Goal: Book appointment/travel/reservation

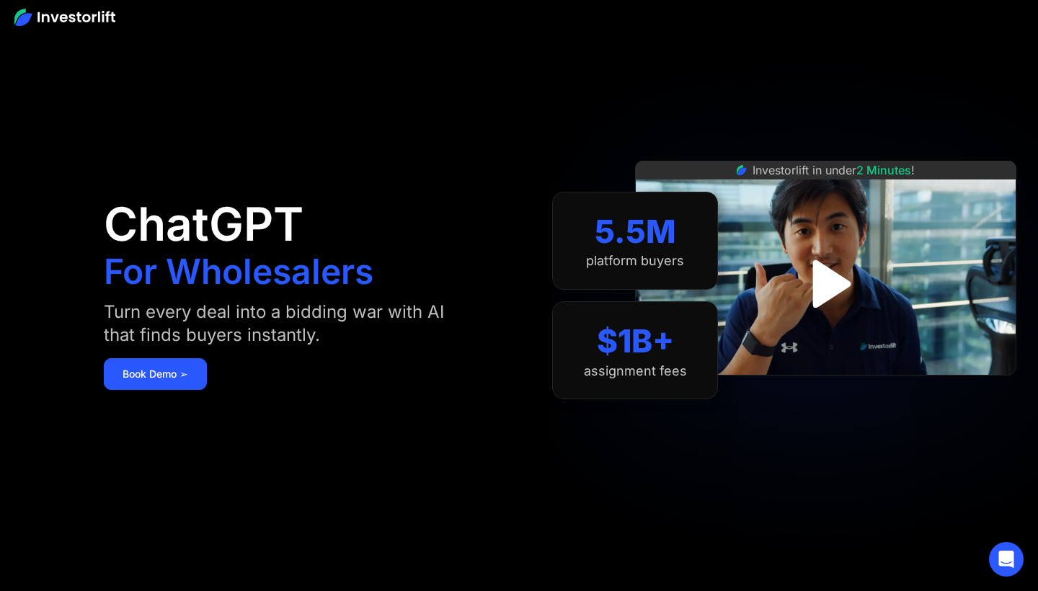
click at [829, 282] on img "open lightbox" at bounding box center [825, 284] width 87 height 87
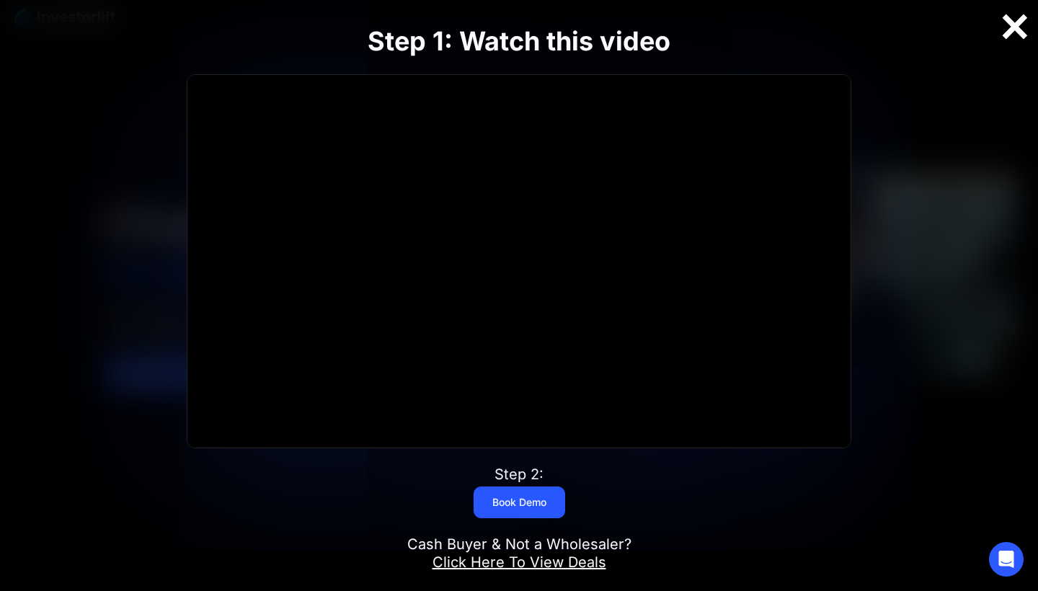
click at [1014, 33] on div at bounding box center [1015, 27] width 46 height 30
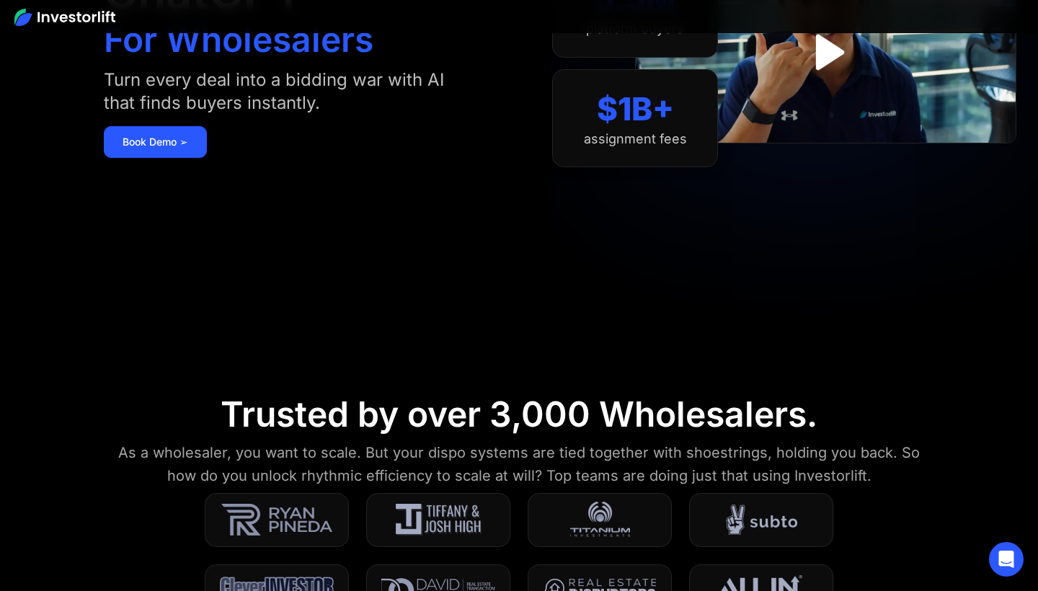
scroll to position [193, 0]
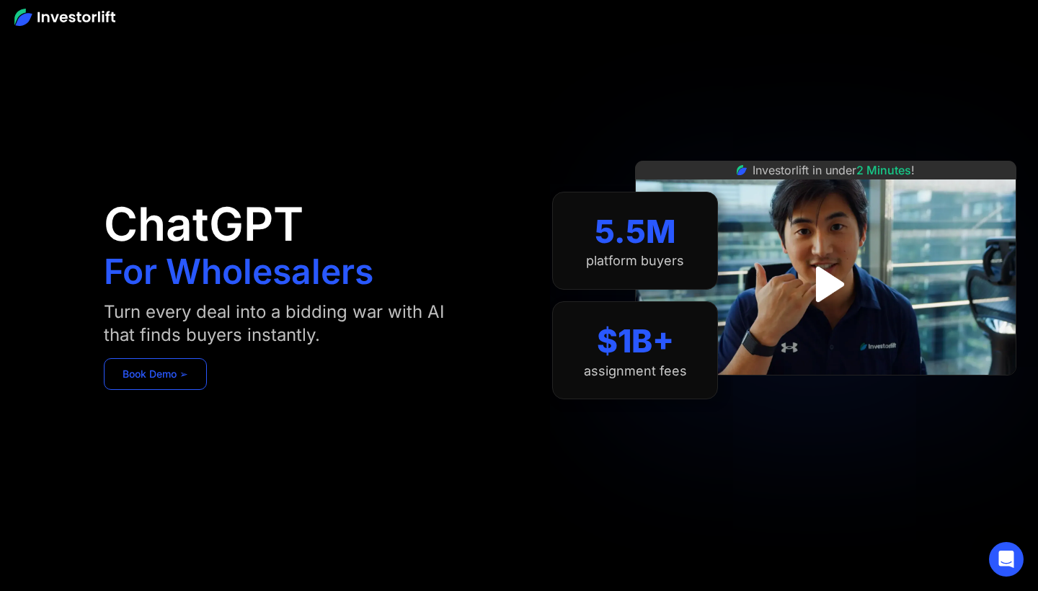
click at [203, 379] on link "Book Demo ➢" at bounding box center [155, 374] width 103 height 32
